Goal: Task Accomplishment & Management: Use online tool/utility

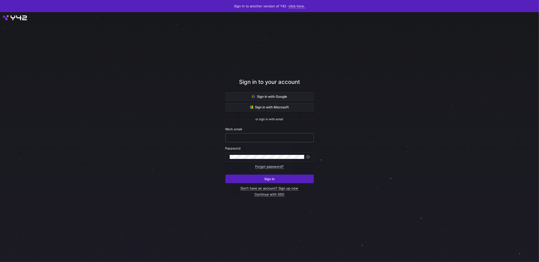
click at [272, 138] on input "text" at bounding box center [270, 138] width 80 height 4
click at [267, 137] on input "text" at bounding box center [270, 138] width 80 height 4
click at [0, 262] on nordpass-autofill-portal at bounding box center [0, 262] width 0 height 0
type input "[PERSON_NAME][EMAIL_ADDRESS][PERSON_NAME][DOMAIN_NAME]"
click at [256, 177] on span "submit" at bounding box center [270, 179] width 88 height 8
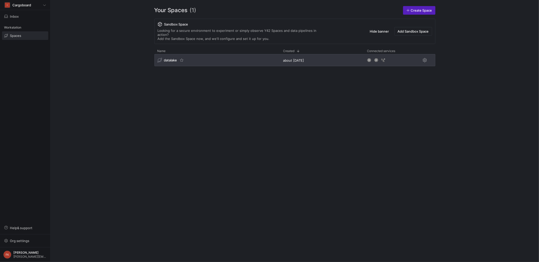
click at [173, 58] on span "datalake" at bounding box center [170, 60] width 13 height 4
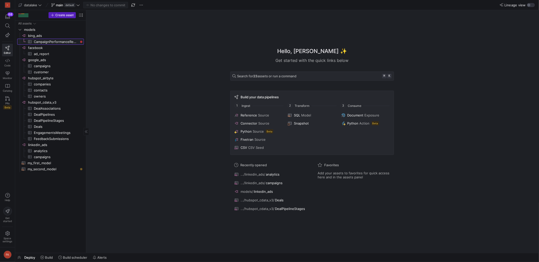
click at [69, 43] on span "CampaignPerformanceReport​​​​​​​​​" at bounding box center [56, 42] width 44 height 6
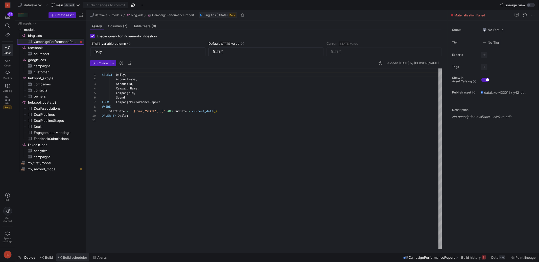
scroll to position [45, 0]
click at [73, 258] on span "Build scheduler" at bounding box center [75, 258] width 24 height 4
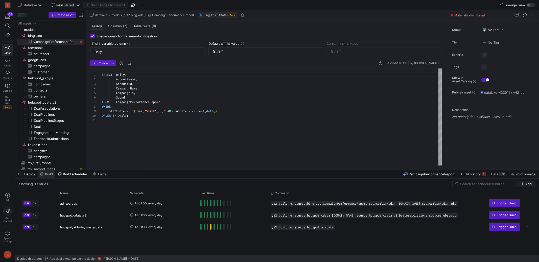
click at [51, 174] on span "Build" at bounding box center [49, 174] width 8 height 4
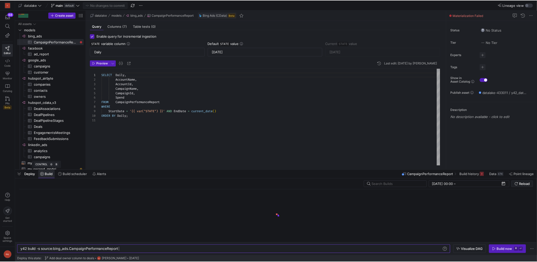
scroll to position [0, 99]
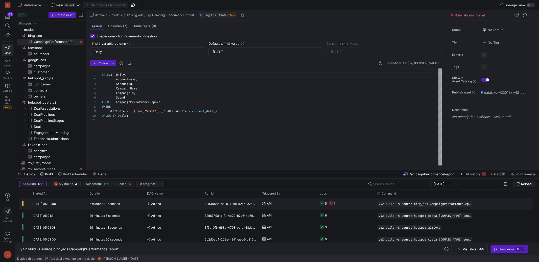
click at [87, 205] on div "5 minutes 12 seconds" at bounding box center [115, 204] width 58 height 12
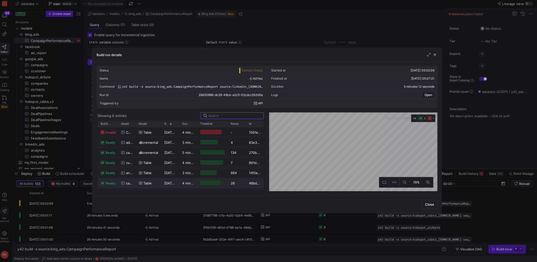
scroll to position [0, 0]
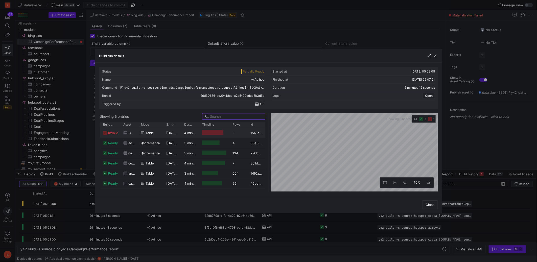
click at [186, 135] on div "4 minutes 29 seconds" at bounding box center [190, 133] width 18 height 10
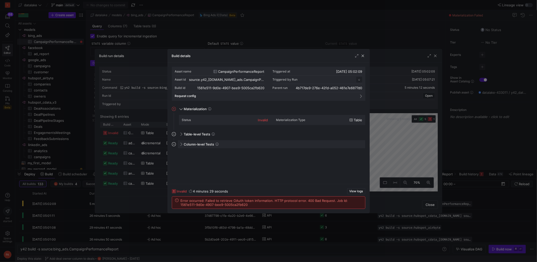
scroll to position [45, 0]
click at [393, 98] on div at bounding box center [268, 131] width 537 height 262
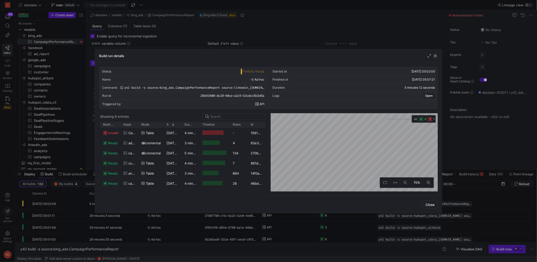
click at [434, 54] on span "button" at bounding box center [435, 55] width 5 height 5
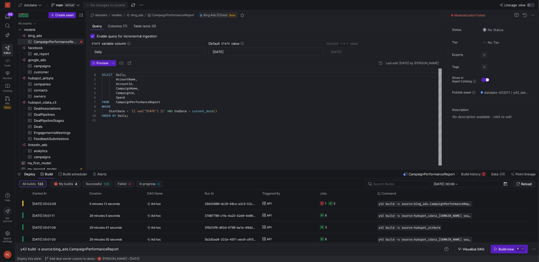
click at [506, 251] on div "Build now" at bounding box center [506, 249] width 15 height 4
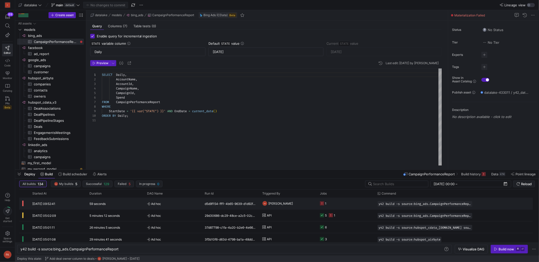
click at [206, 207] on div "d5d9f154-fff1-4b65-9639-d1d92f2401f1" at bounding box center [231, 204] width 58 height 12
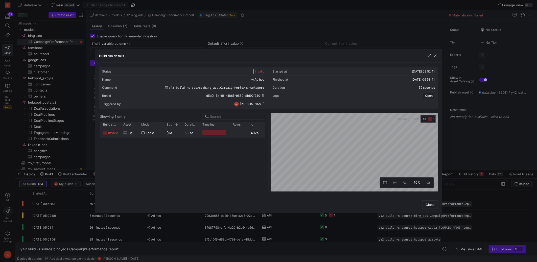
click at [172, 132] on span "[DATE] 09:52:42" at bounding box center [180, 133] width 26 height 4
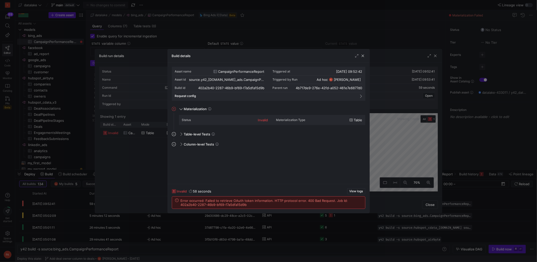
click at [160, 158] on div at bounding box center [268, 131] width 537 height 262
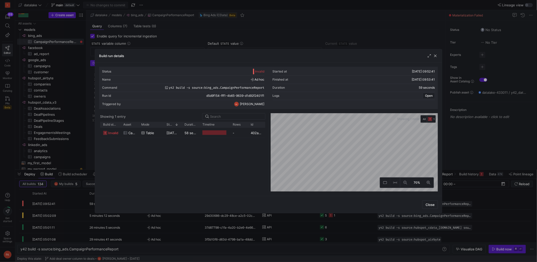
click at [438, 57] on div "Build run details" at bounding box center [268, 55] width 347 height 13
click at [436, 56] on span "button" at bounding box center [435, 55] width 5 height 5
